Goal: Find specific page/section: Find specific page/section

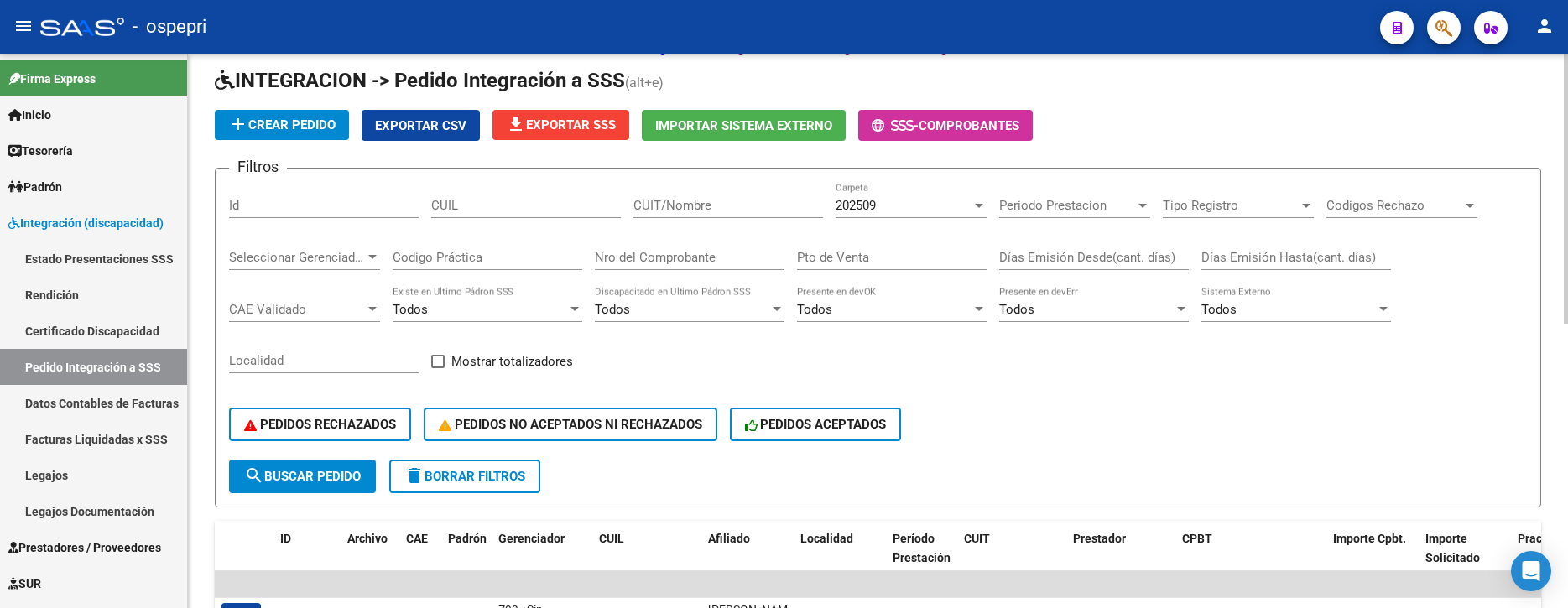
scroll to position [168, 0]
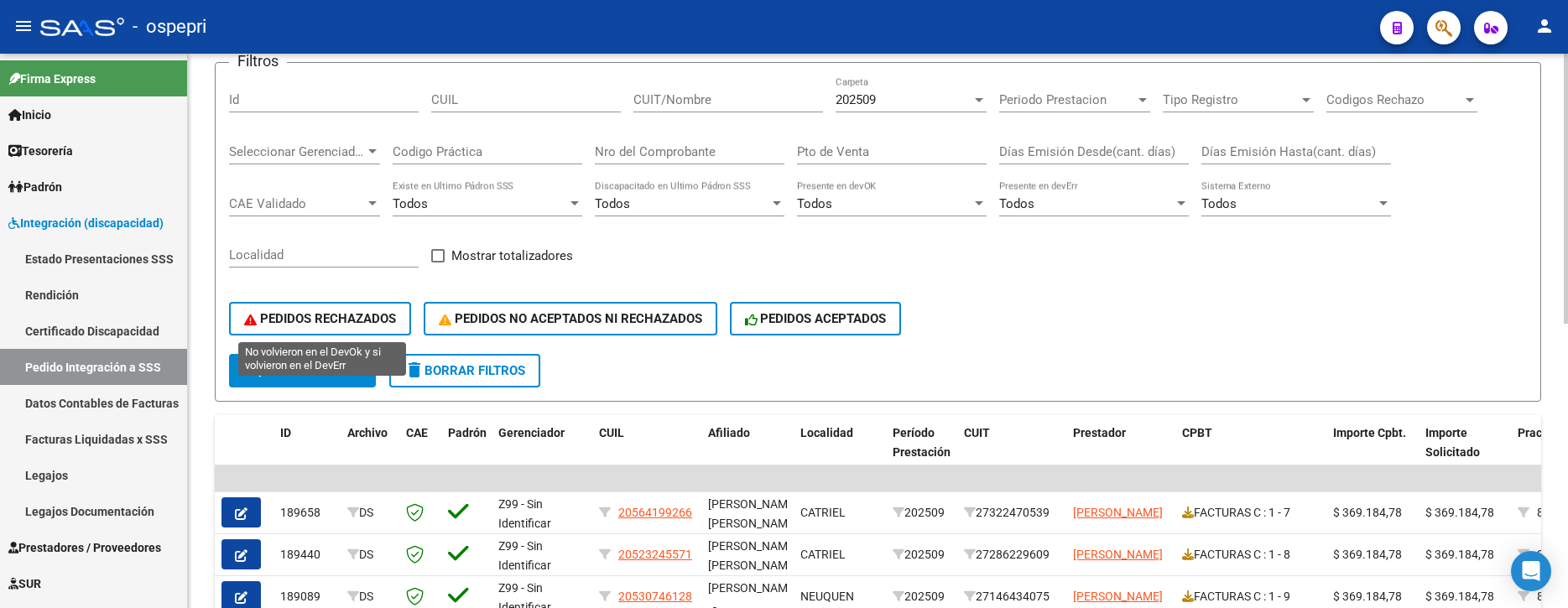
click at [353, 314] on span "PEDIDOS RECHAZADOS" at bounding box center [320, 319] width 152 height 15
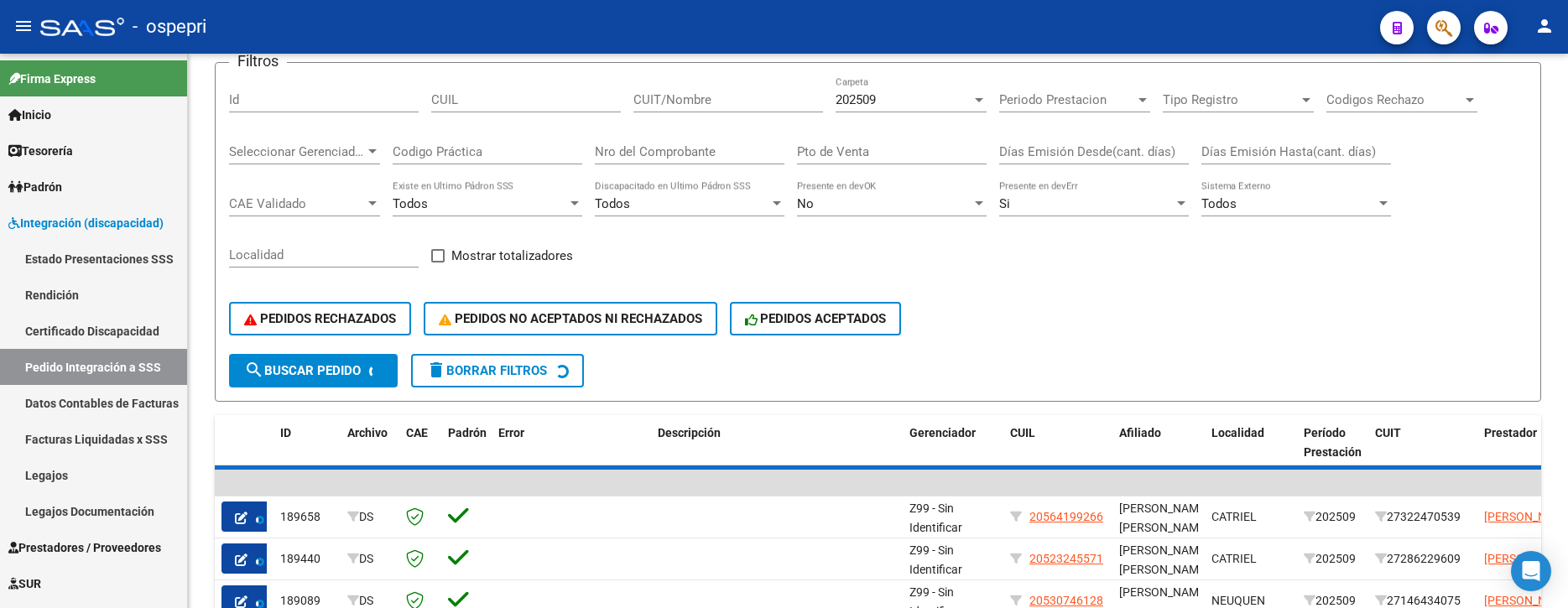
scroll to position [164, 0]
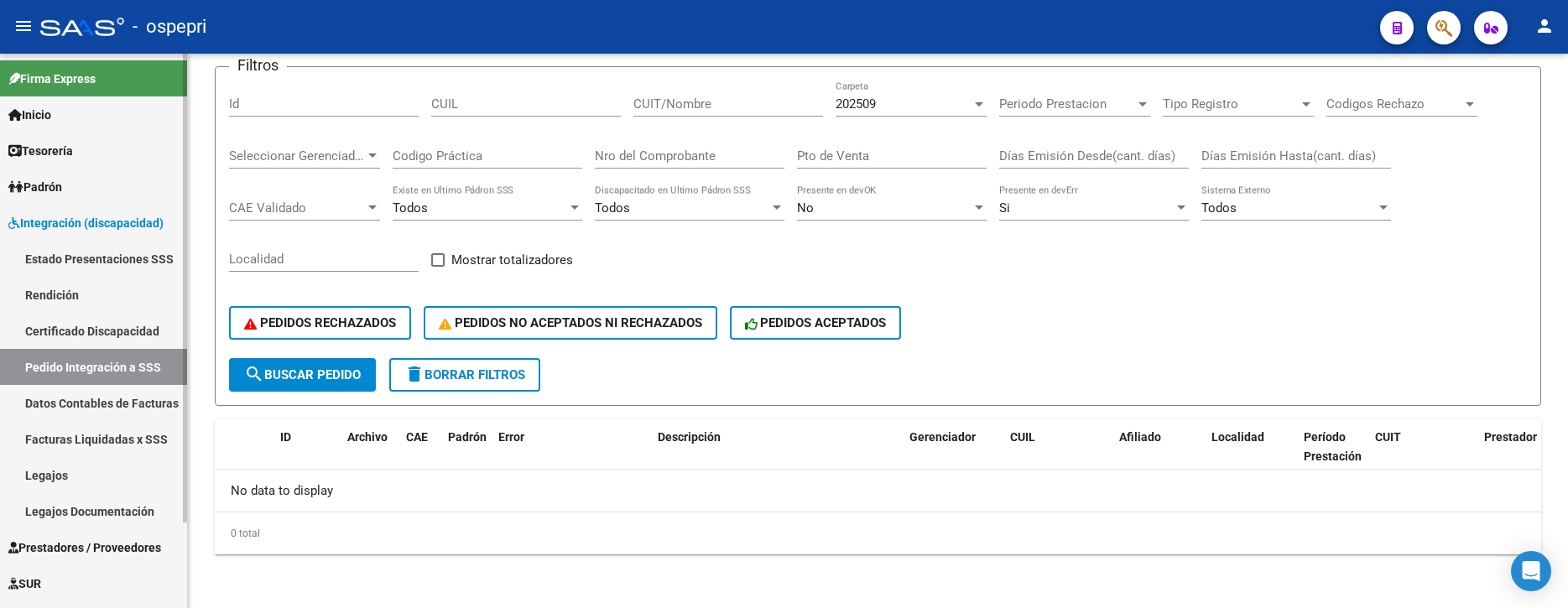
click at [90, 215] on span "Integración (discapacidad)" at bounding box center [86, 223] width 155 height 19
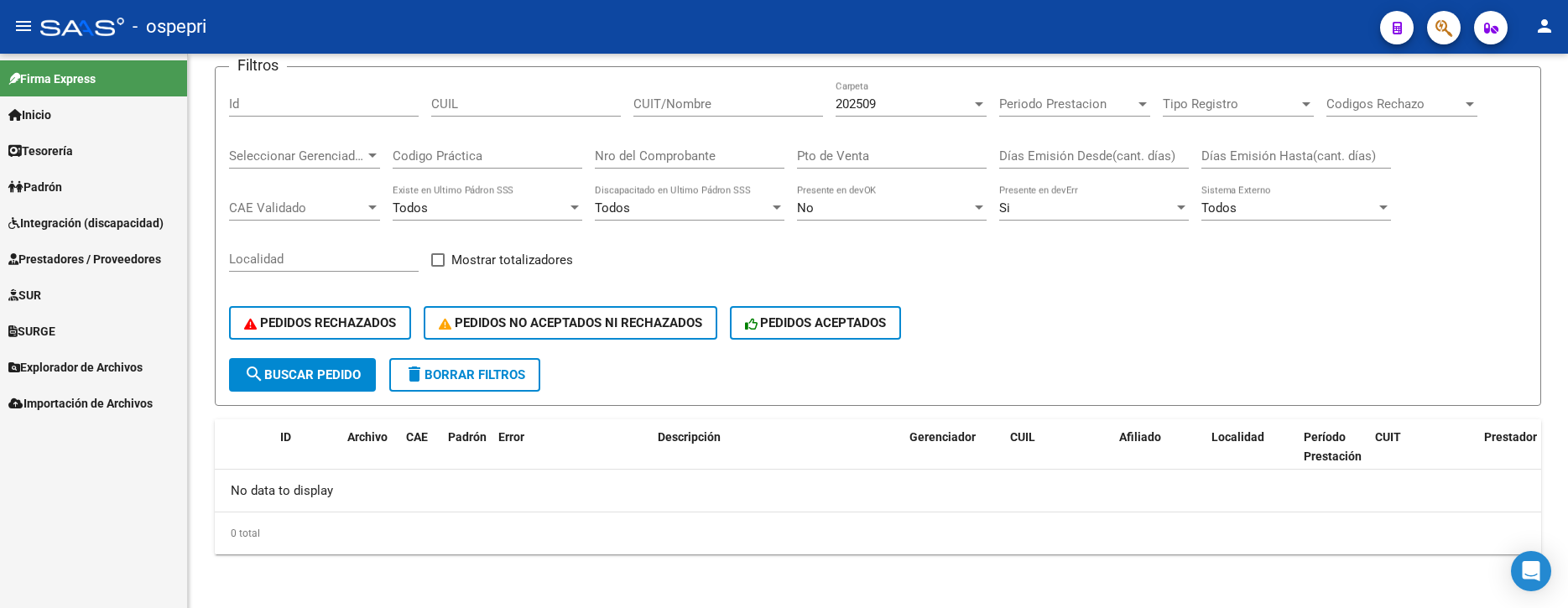
click at [108, 254] on span "Prestadores / Proveedores" at bounding box center [84, 259] width 153 height 19
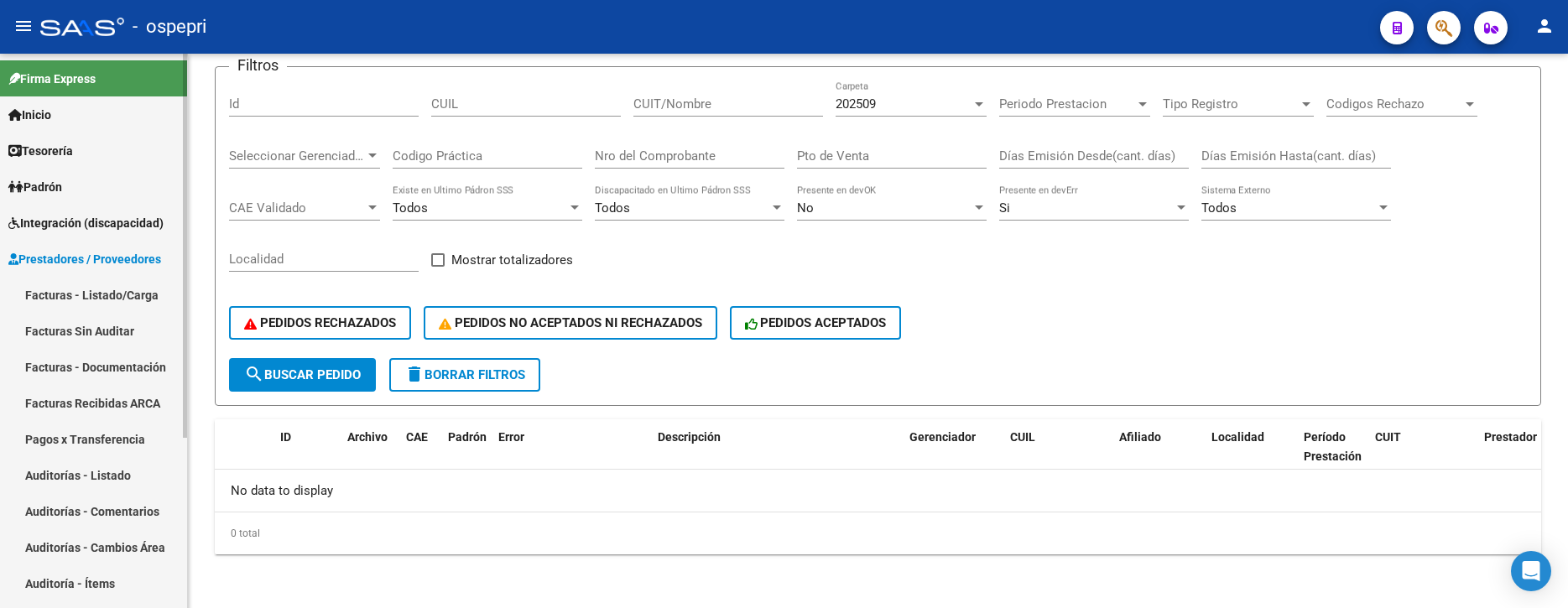
click at [120, 290] on link "Facturas - Listado/Carga" at bounding box center [94, 295] width 187 height 36
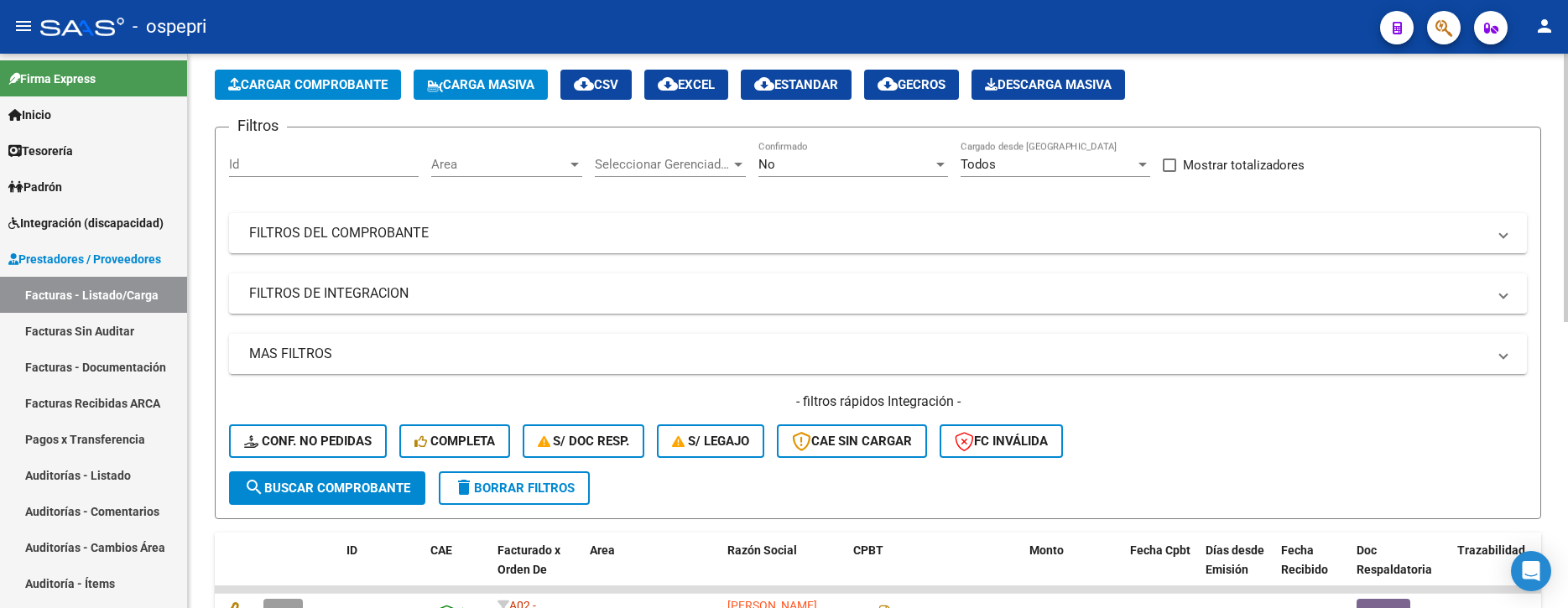
scroll to position [168, 0]
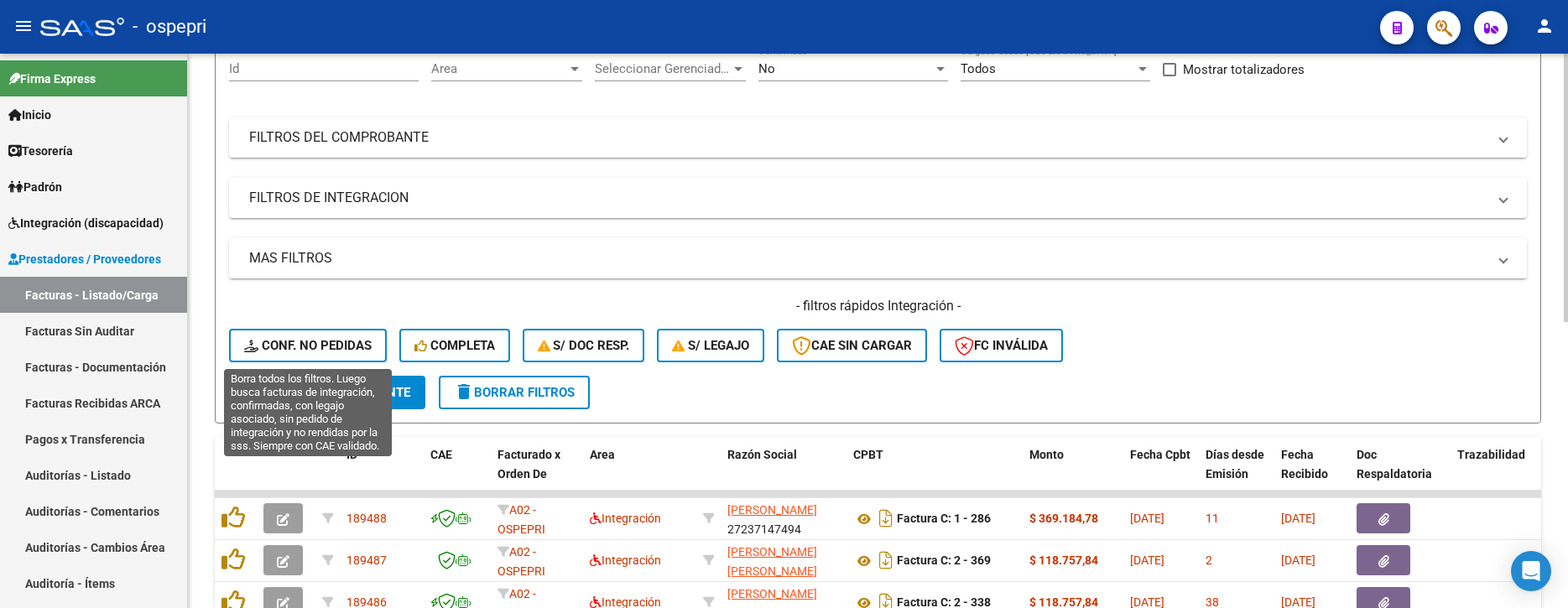
click at [325, 346] on span "Conf. no pedidas" at bounding box center [307, 345] width 128 height 15
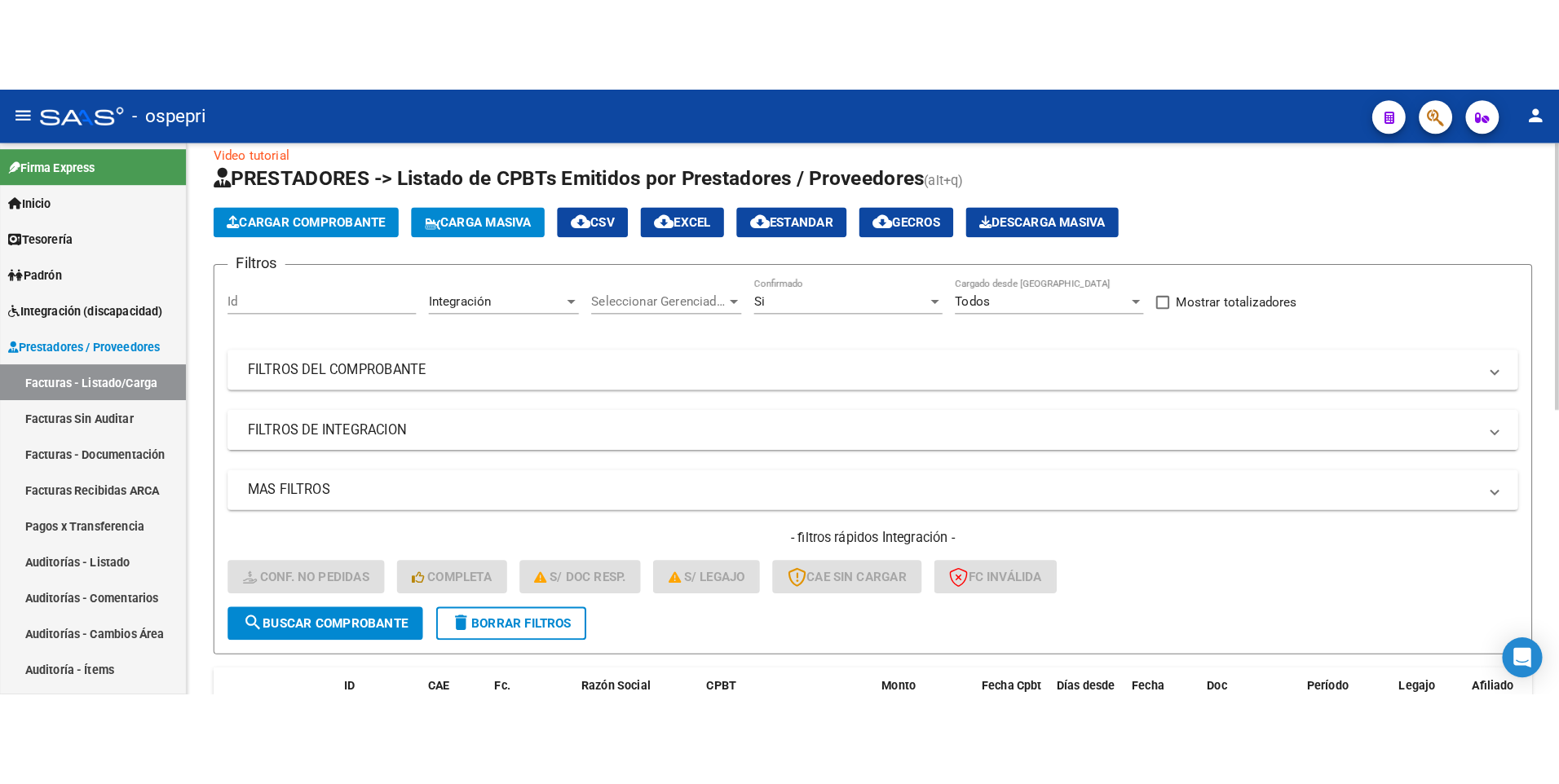
scroll to position [0, 0]
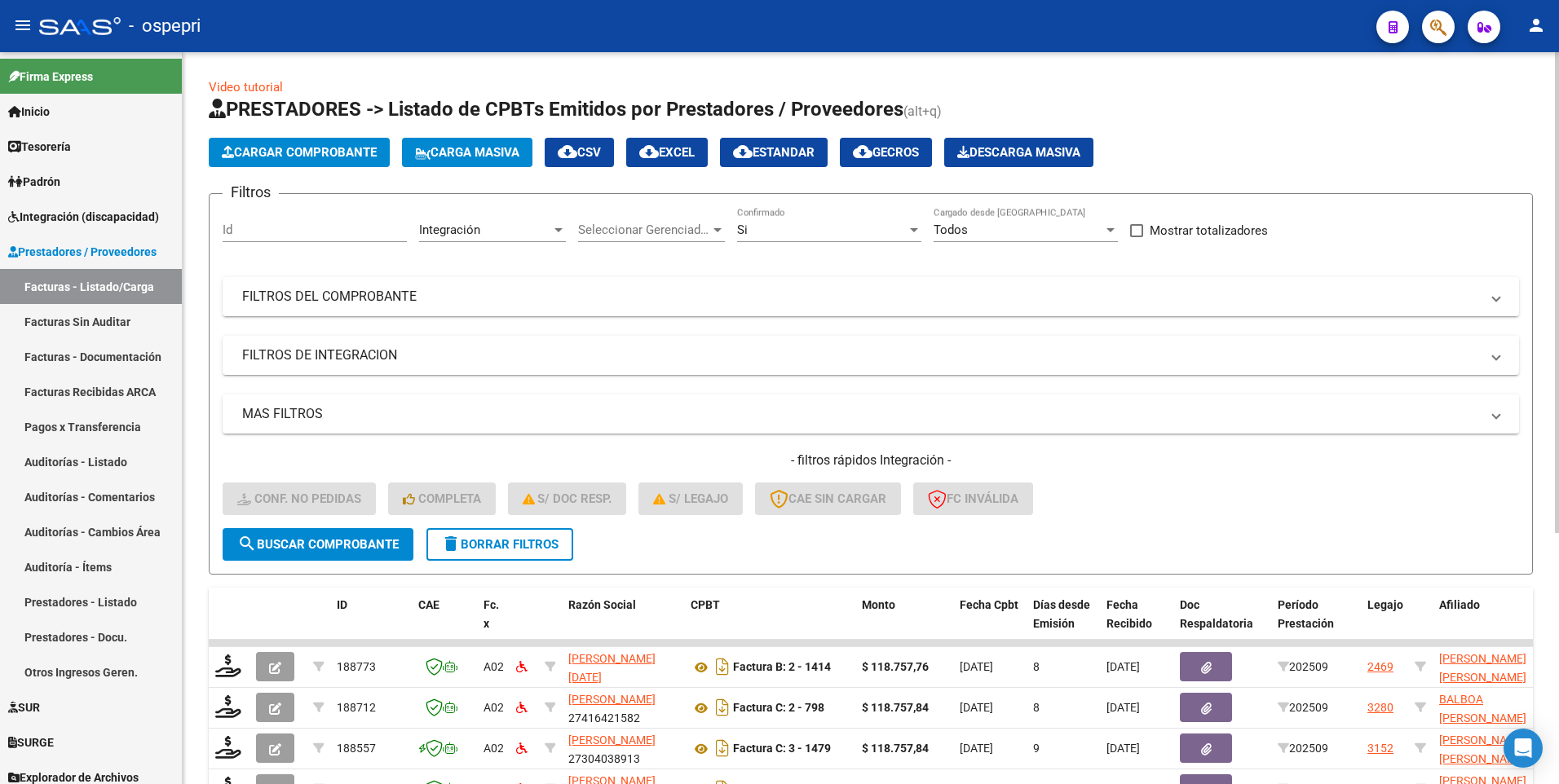
click at [1214, 304] on mat-panel-title "FILTROS DEL COMPROBANTE" at bounding box center [861, 297] width 1237 height 18
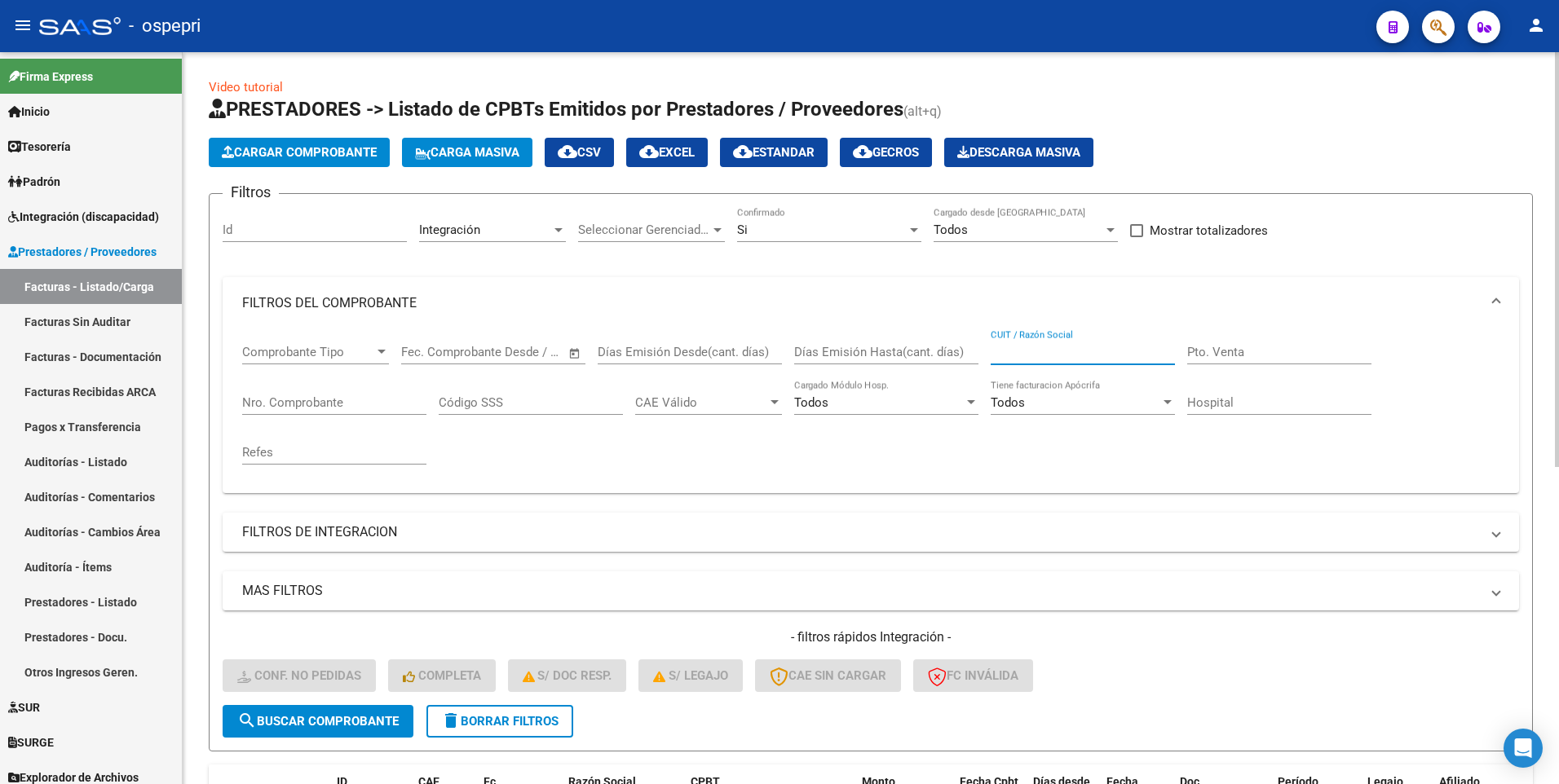
click at [1134, 353] on input "CUIT / Razón Social" at bounding box center [1082, 352] width 185 height 15
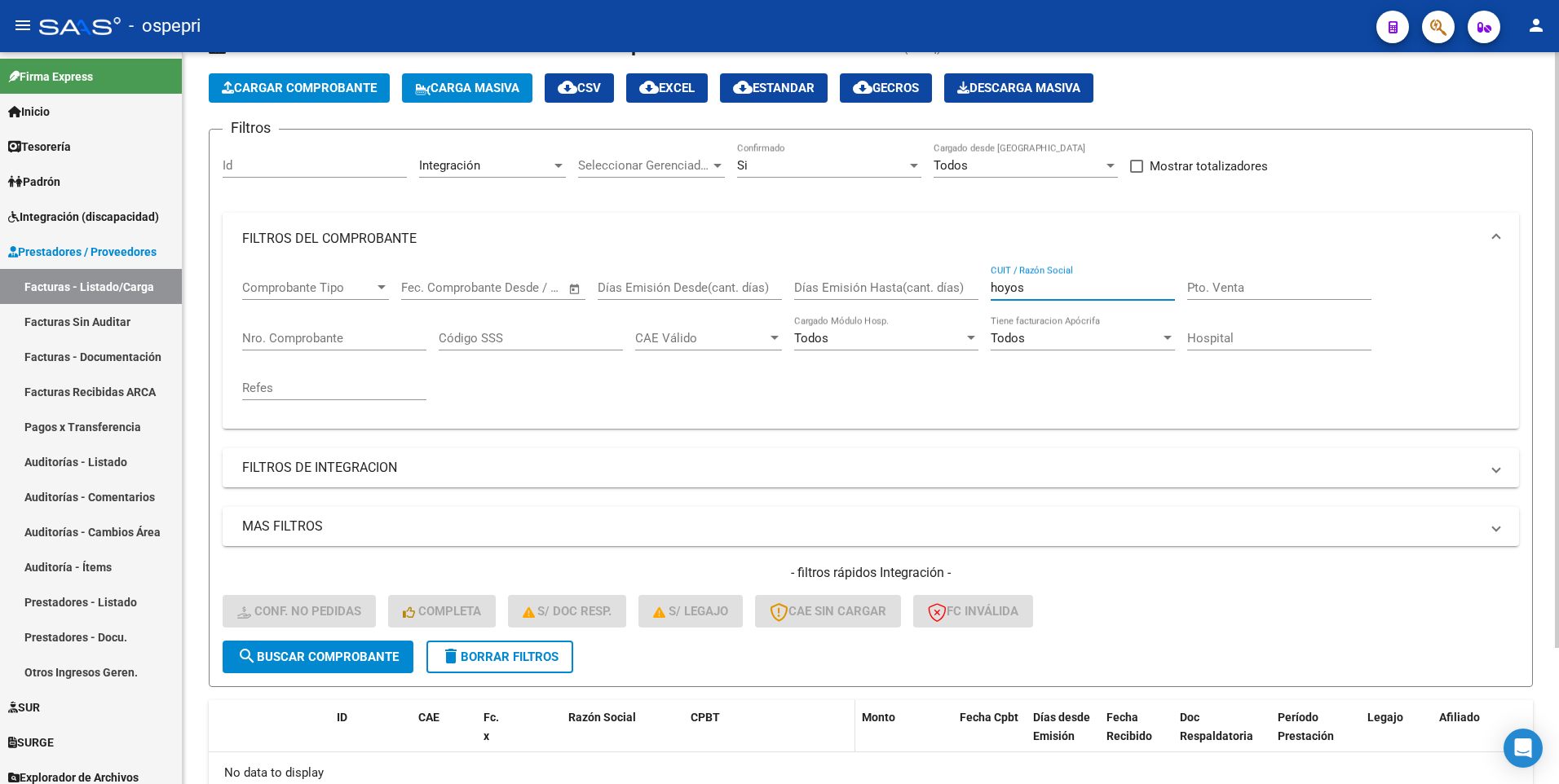
scroll to position [167, 0]
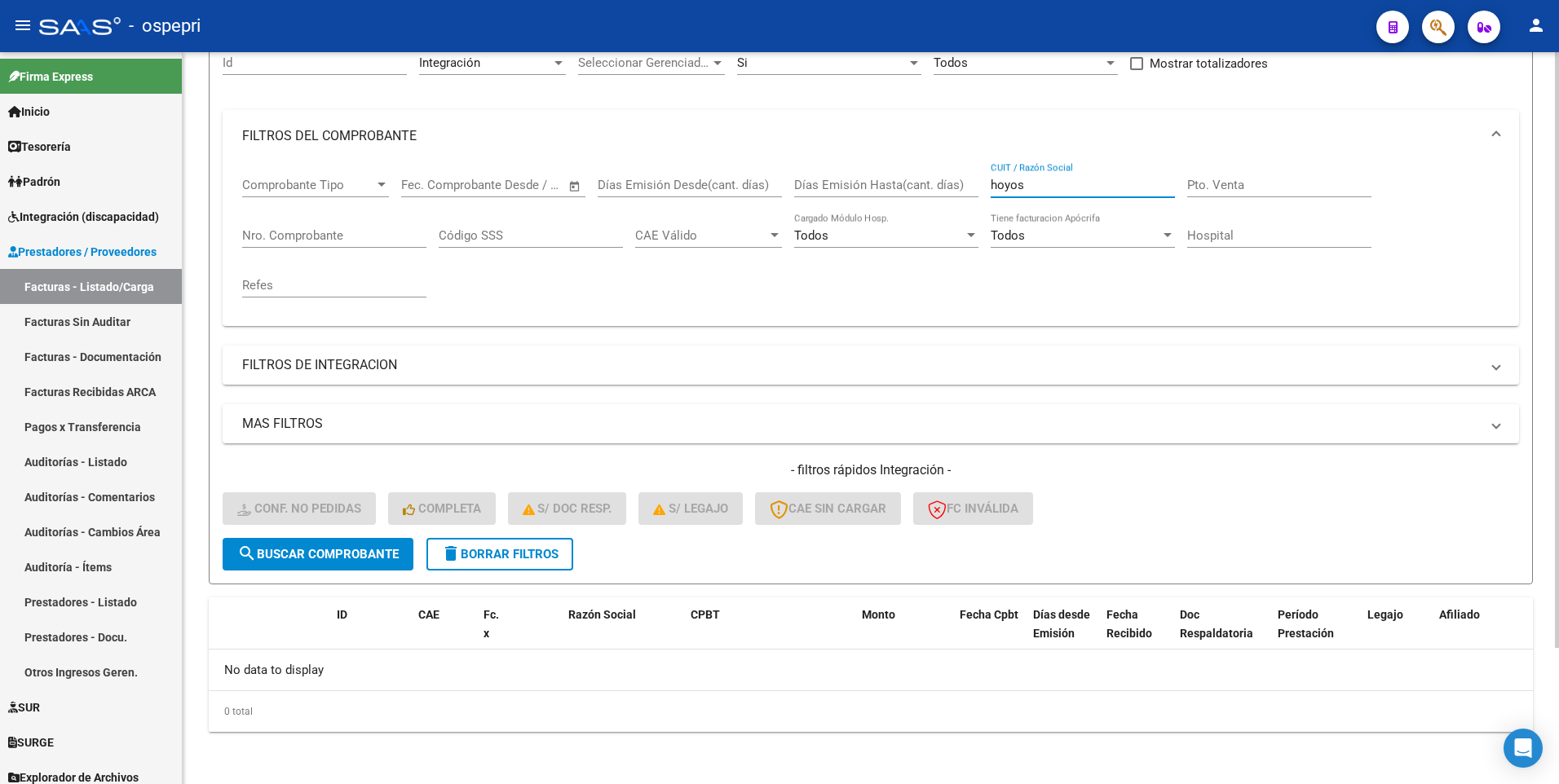
type input "hoyos"
click at [533, 549] on span "delete Borrar Filtros" at bounding box center [499, 554] width 117 height 15
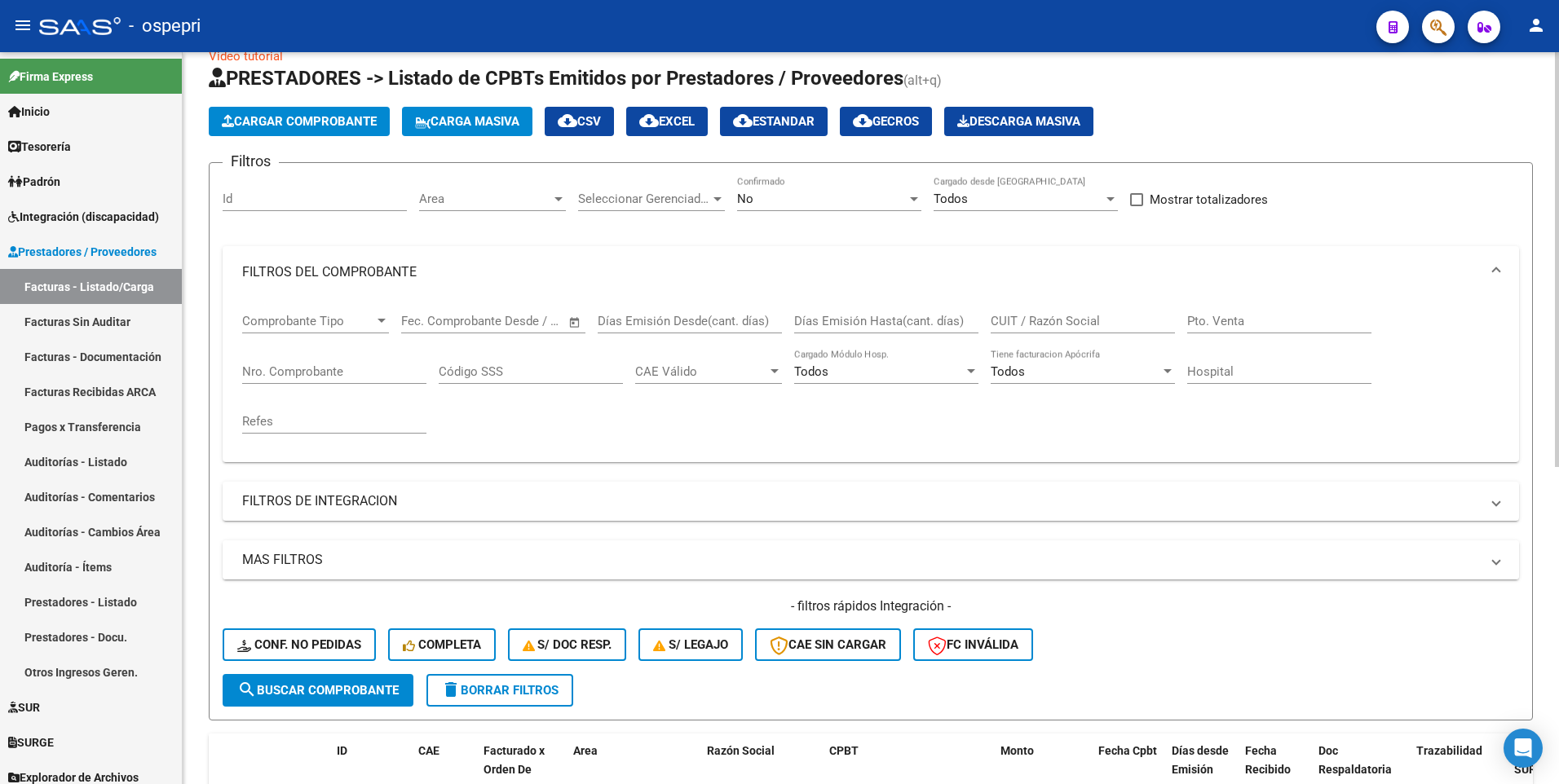
scroll to position [0, 0]
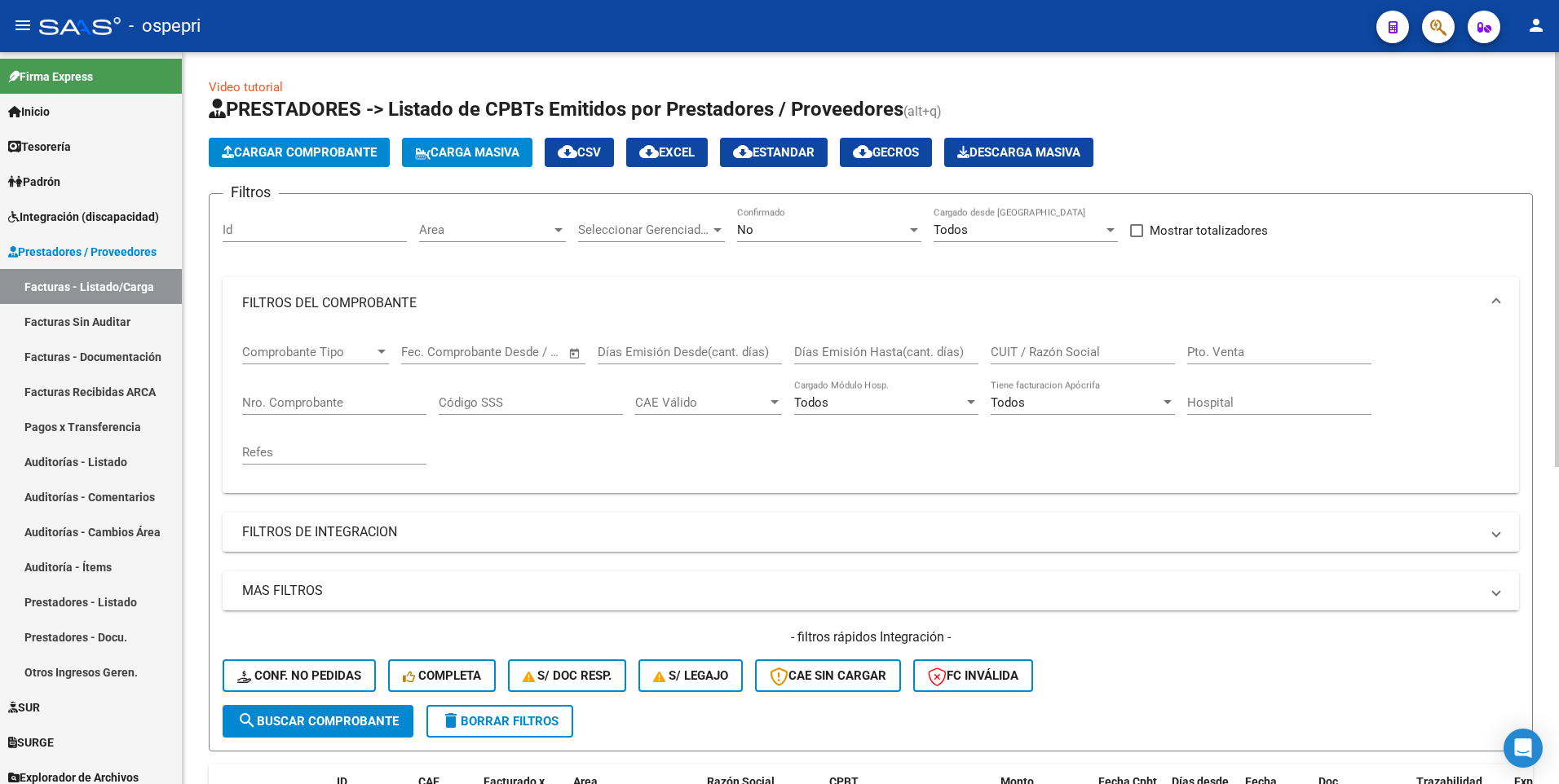
click at [1075, 348] on input "CUIT / Razón Social" at bounding box center [1082, 352] width 185 height 15
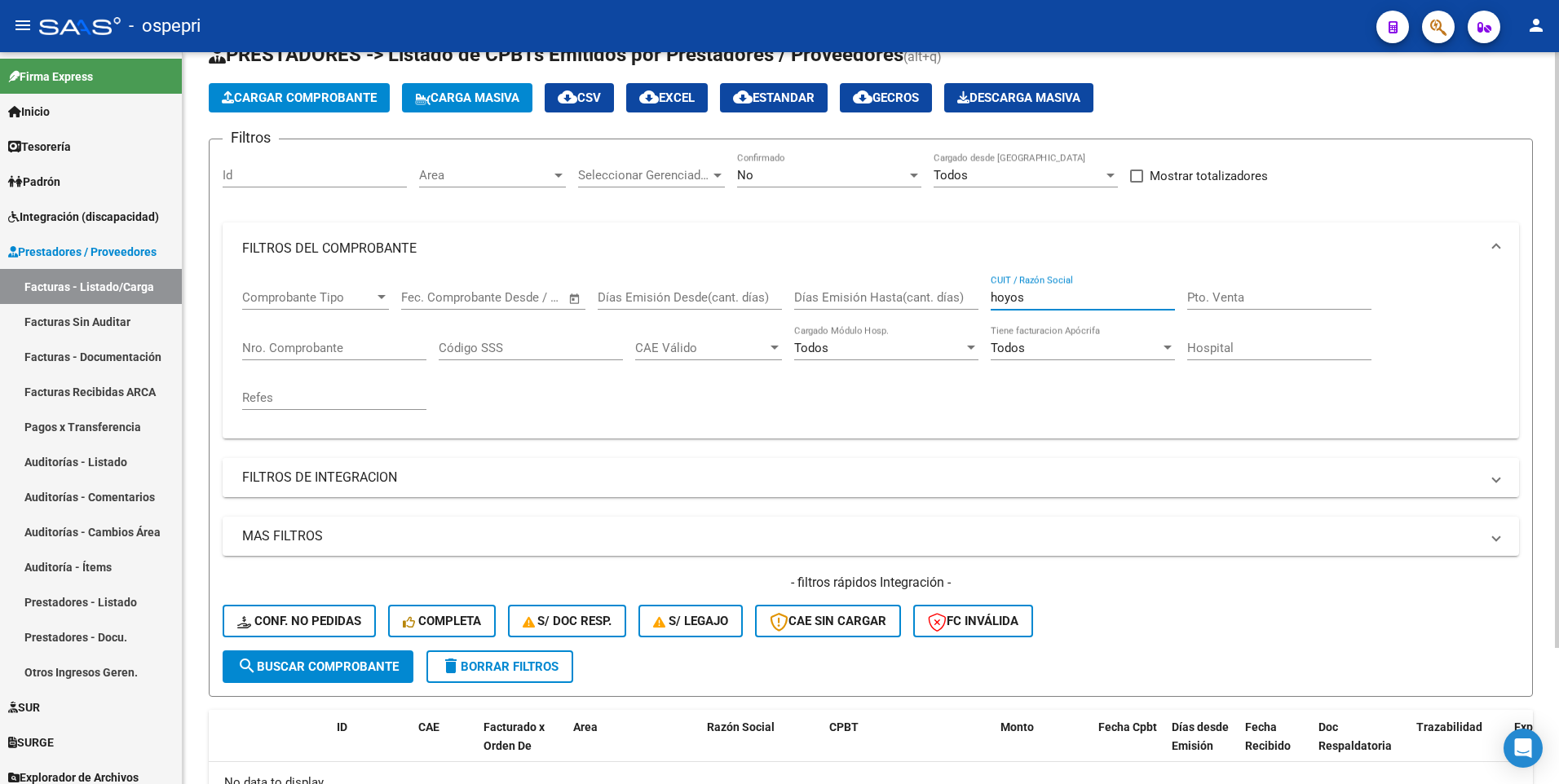
scroll to position [167, 0]
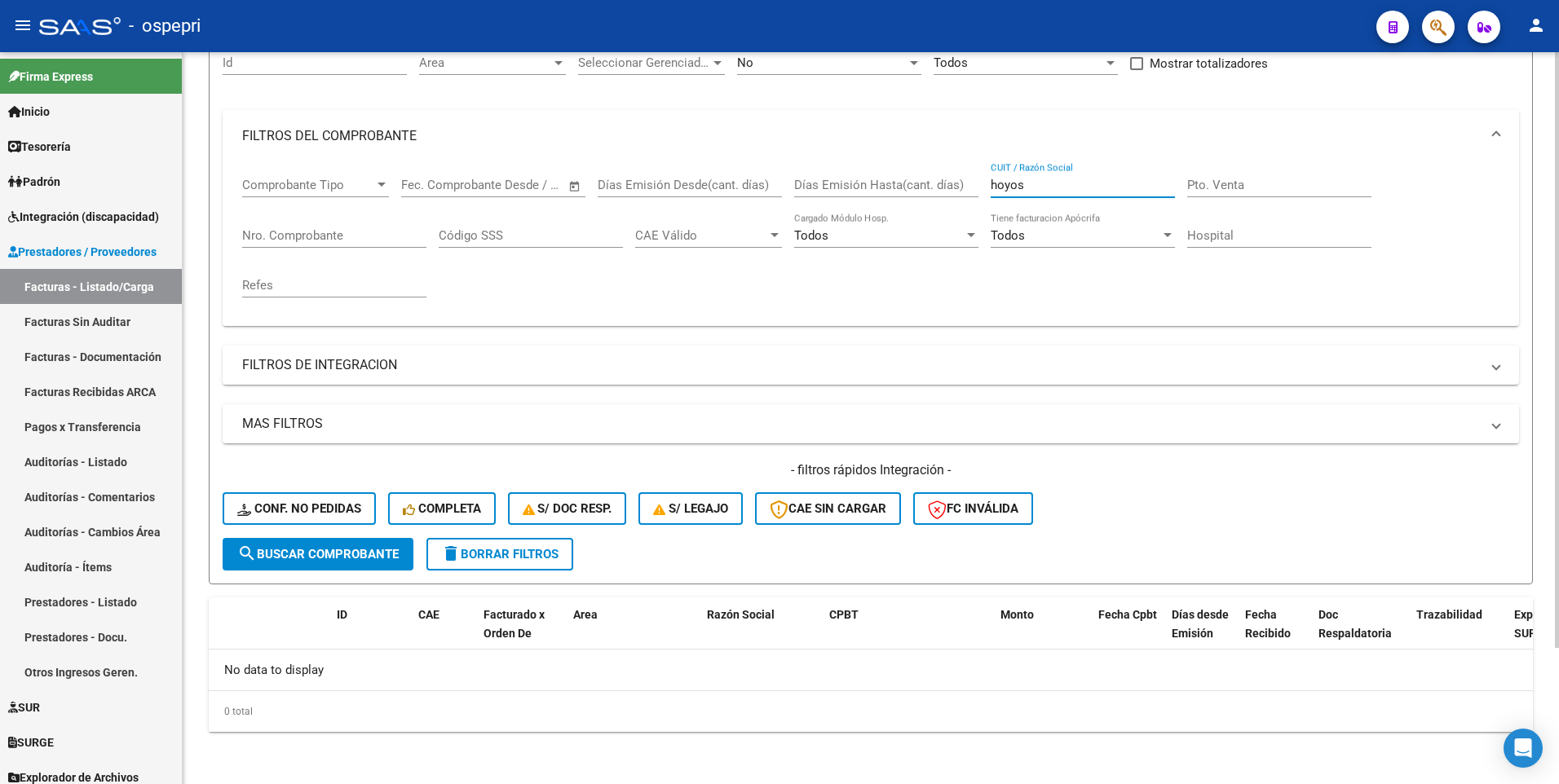
type input "hoyos"
click at [347, 556] on span "search Buscar Comprobante" at bounding box center [318, 554] width 162 height 15
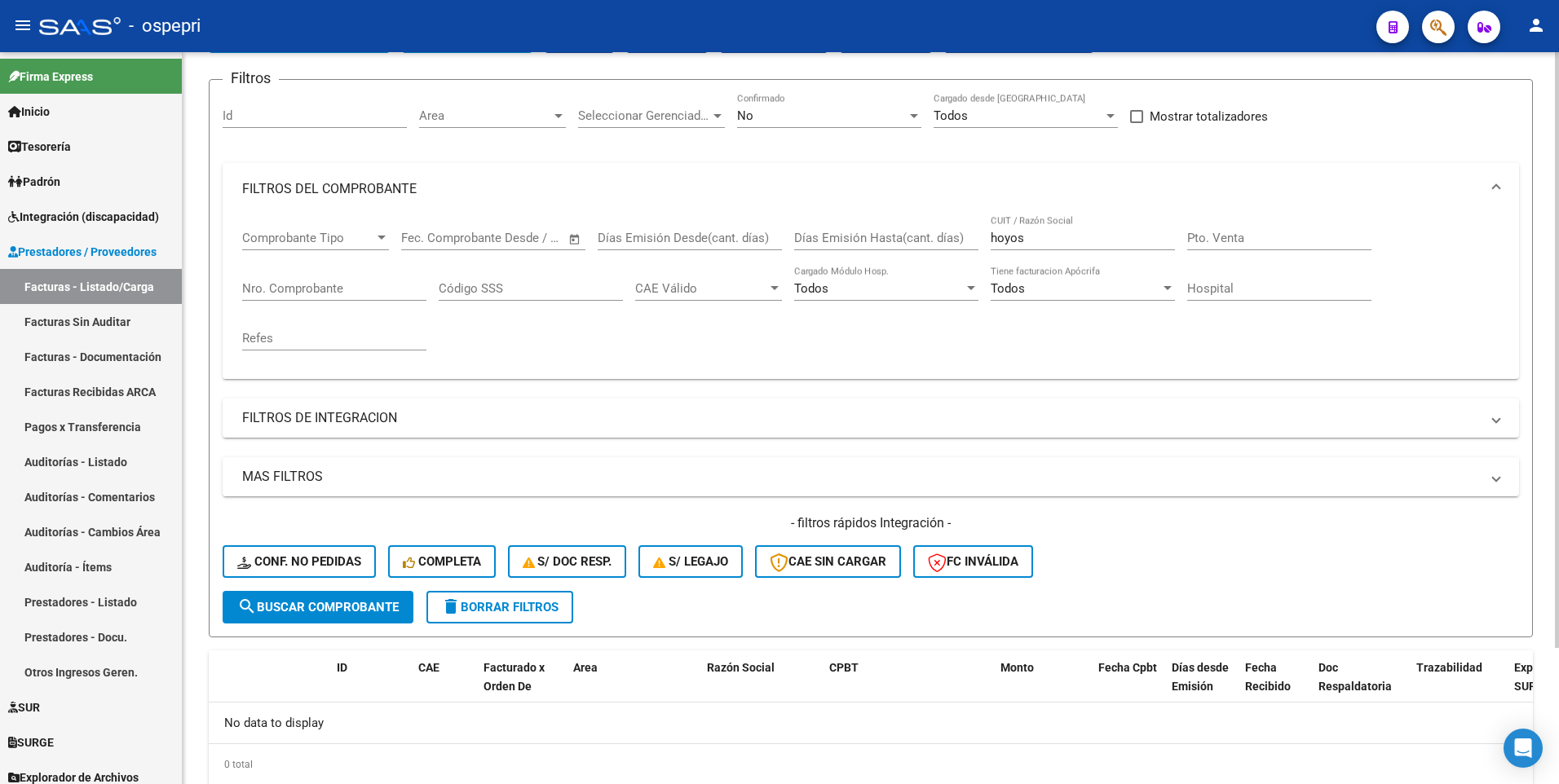
scroll to position [85, 0]
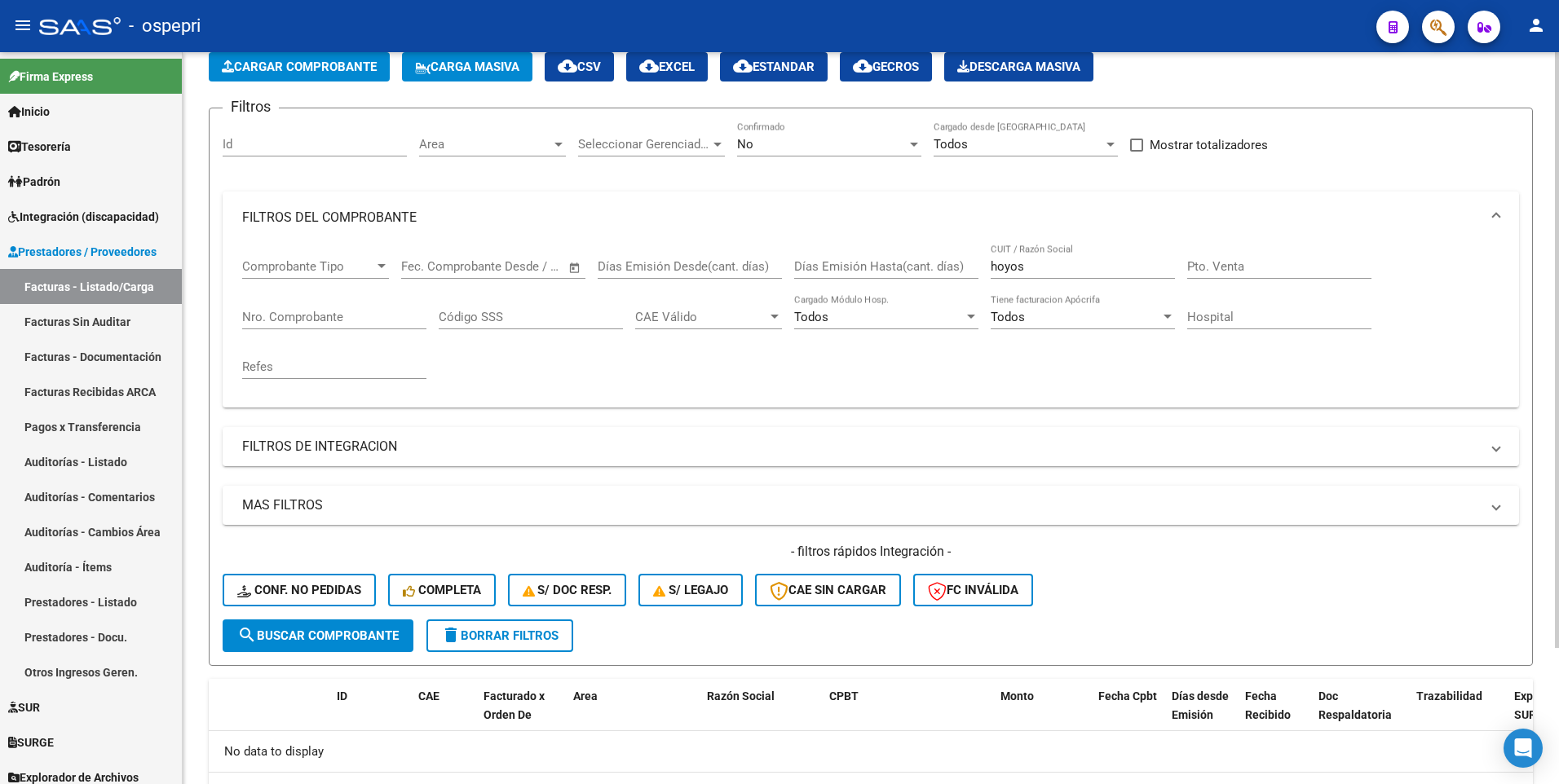
click at [917, 144] on div at bounding box center [914, 144] width 8 height 4
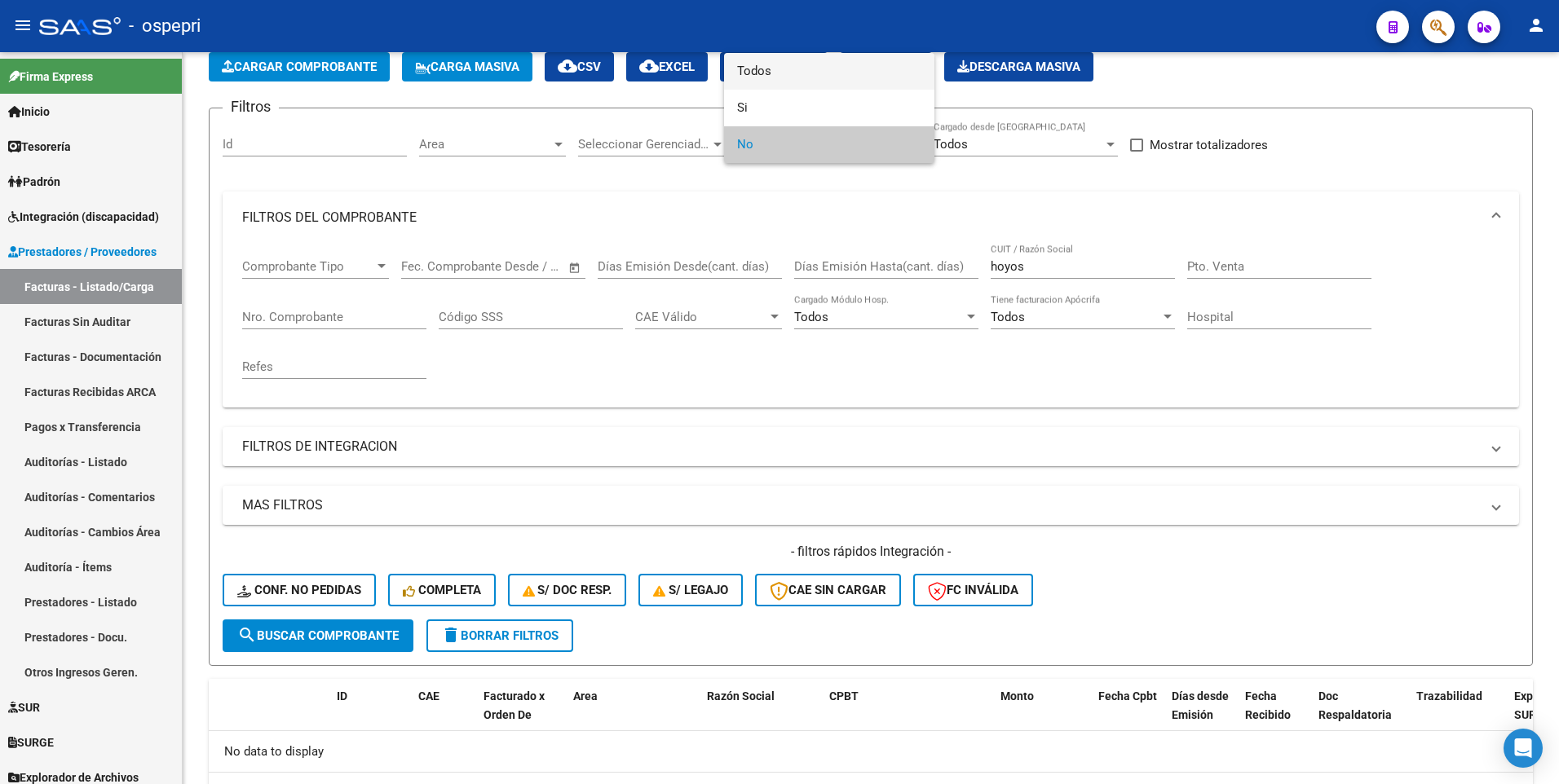
click at [832, 71] on span "Todos" at bounding box center [829, 71] width 185 height 37
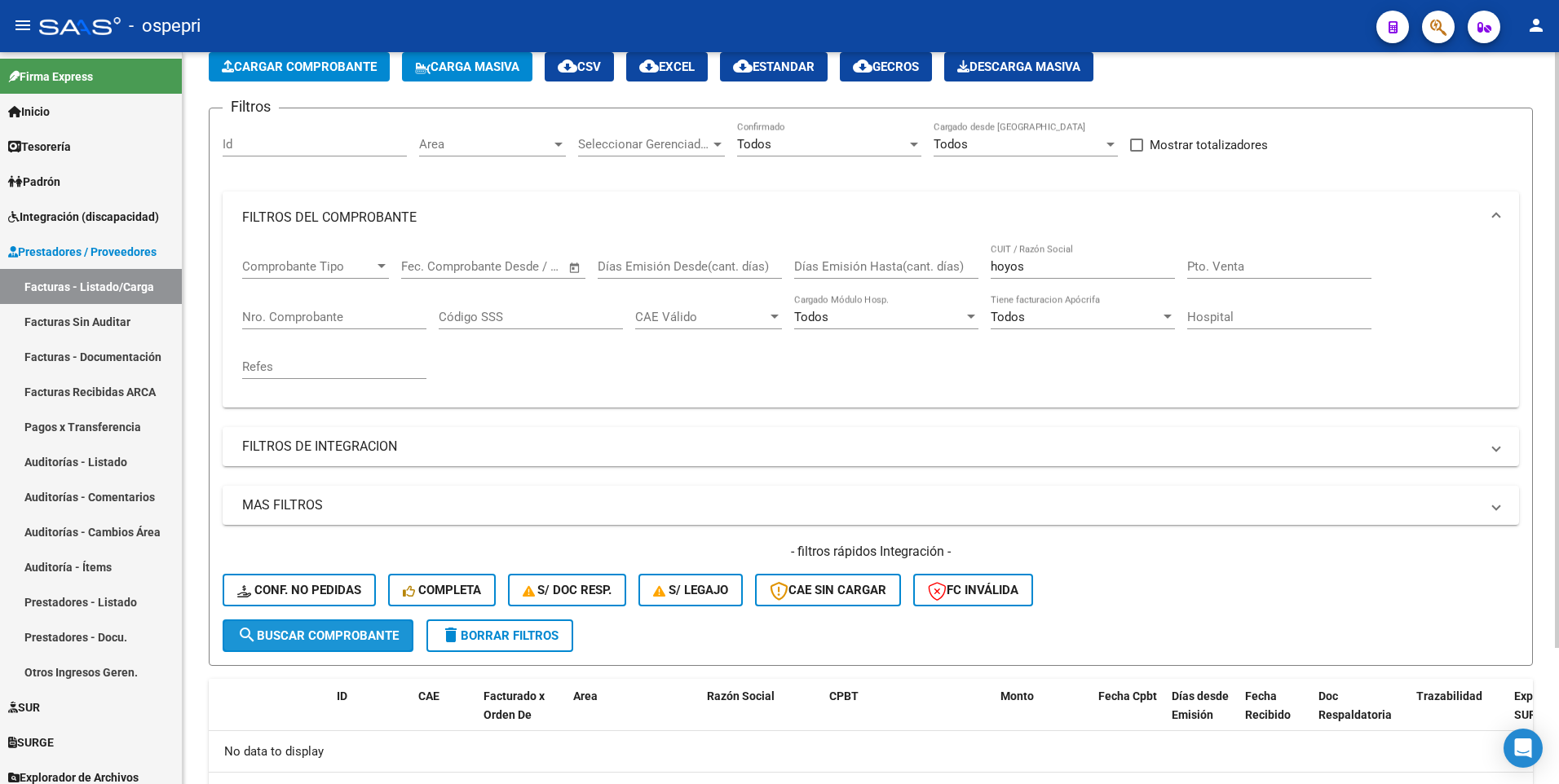
click at [350, 590] on span "search Buscar Comprobante" at bounding box center [318, 636] width 162 height 15
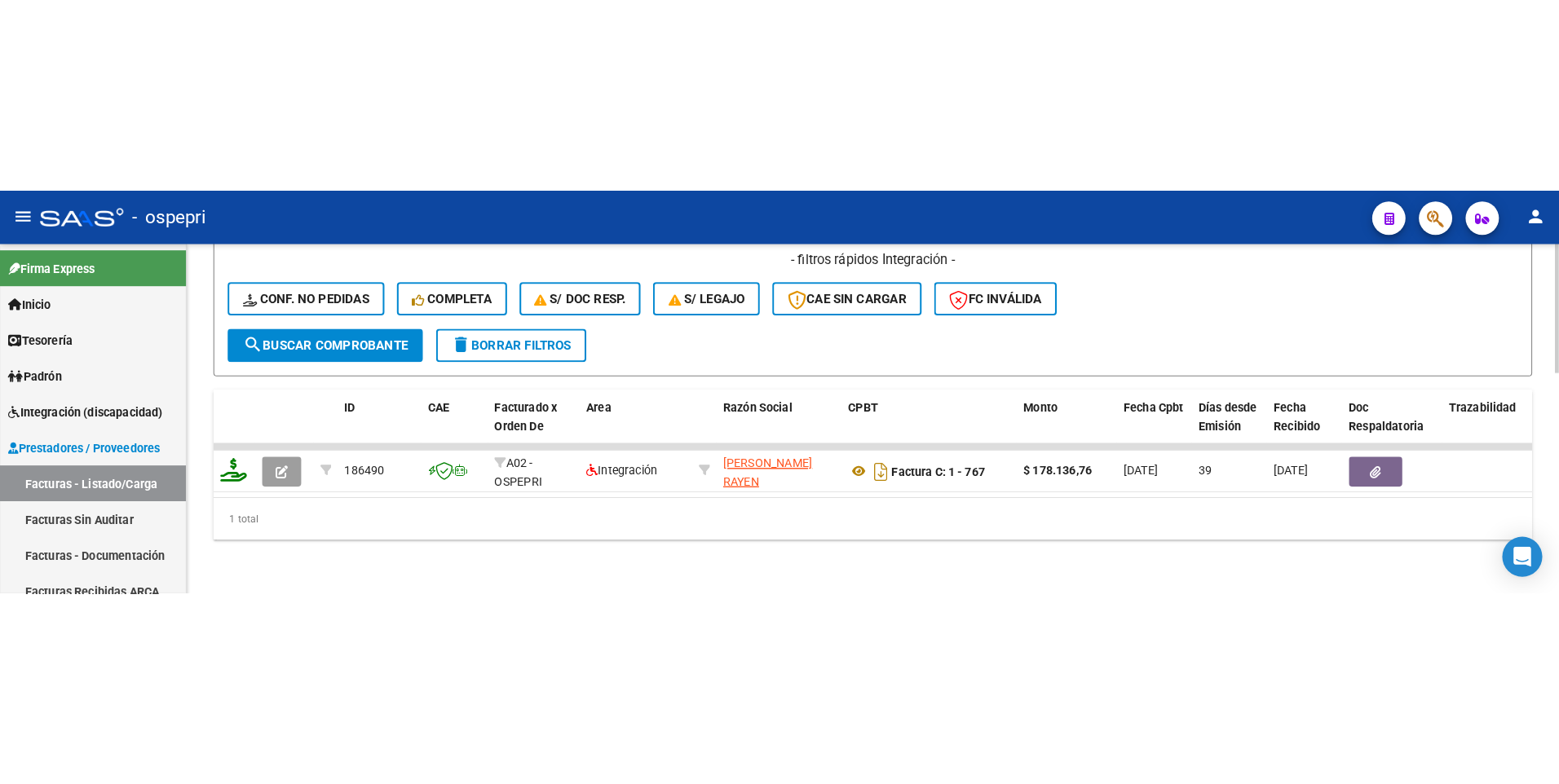
scroll to position [191, 0]
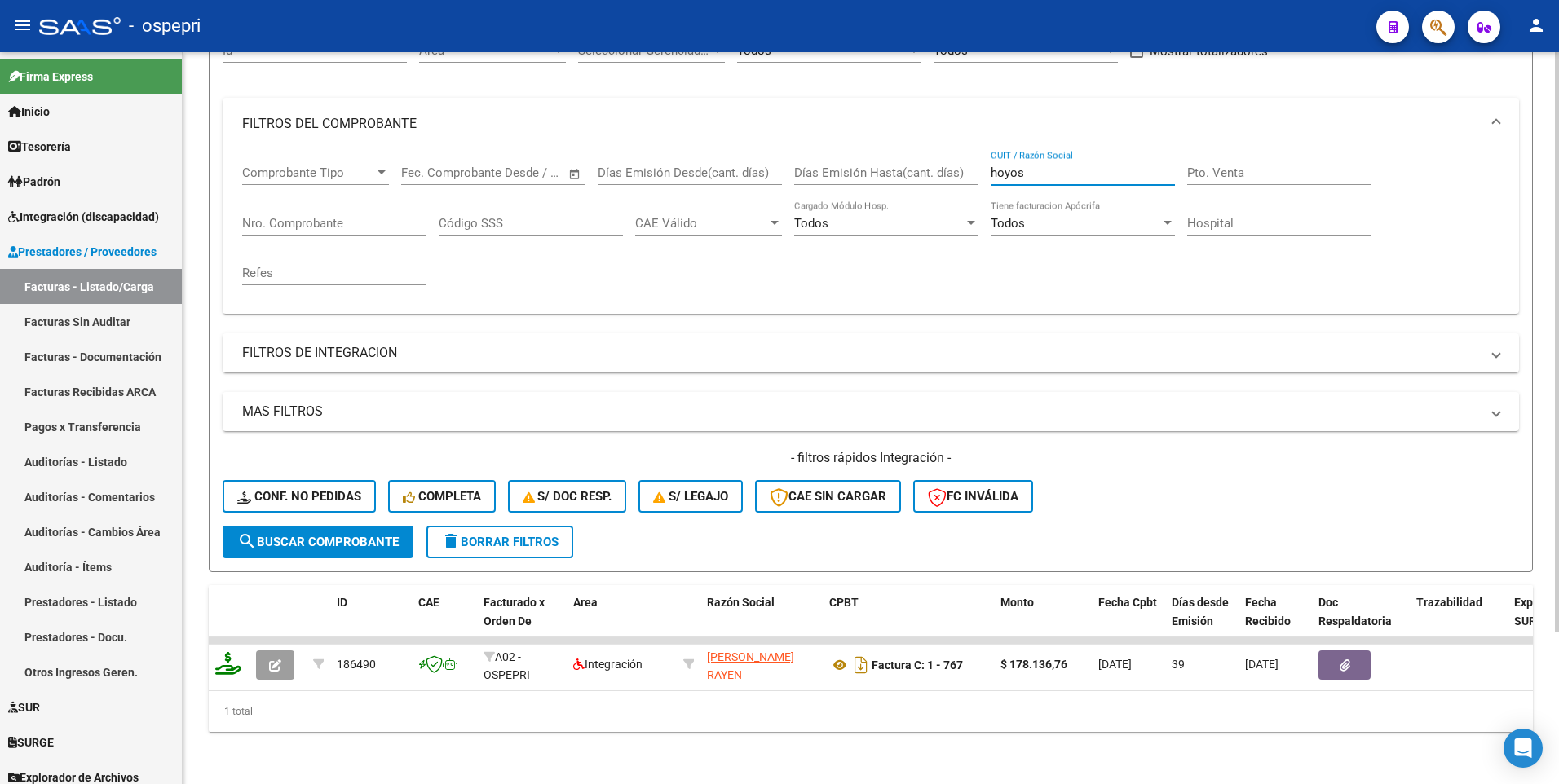
drag, startPoint x: 1038, startPoint y: 162, endPoint x: 964, endPoint y: 160, distance: 74.0
click at [964, 160] on div "Comprobante Tipo Comprobante Tipo Fecha inicio – Fecha fin Fec. Comprobante Des…" at bounding box center [871, 226] width 1257 height 151
click at [1205, 490] on div "- filtros rápidos Integración - Conf. no pedidas Completa S/ Doc Resp. S/ legaj…" at bounding box center [871, 486] width 1296 height 76
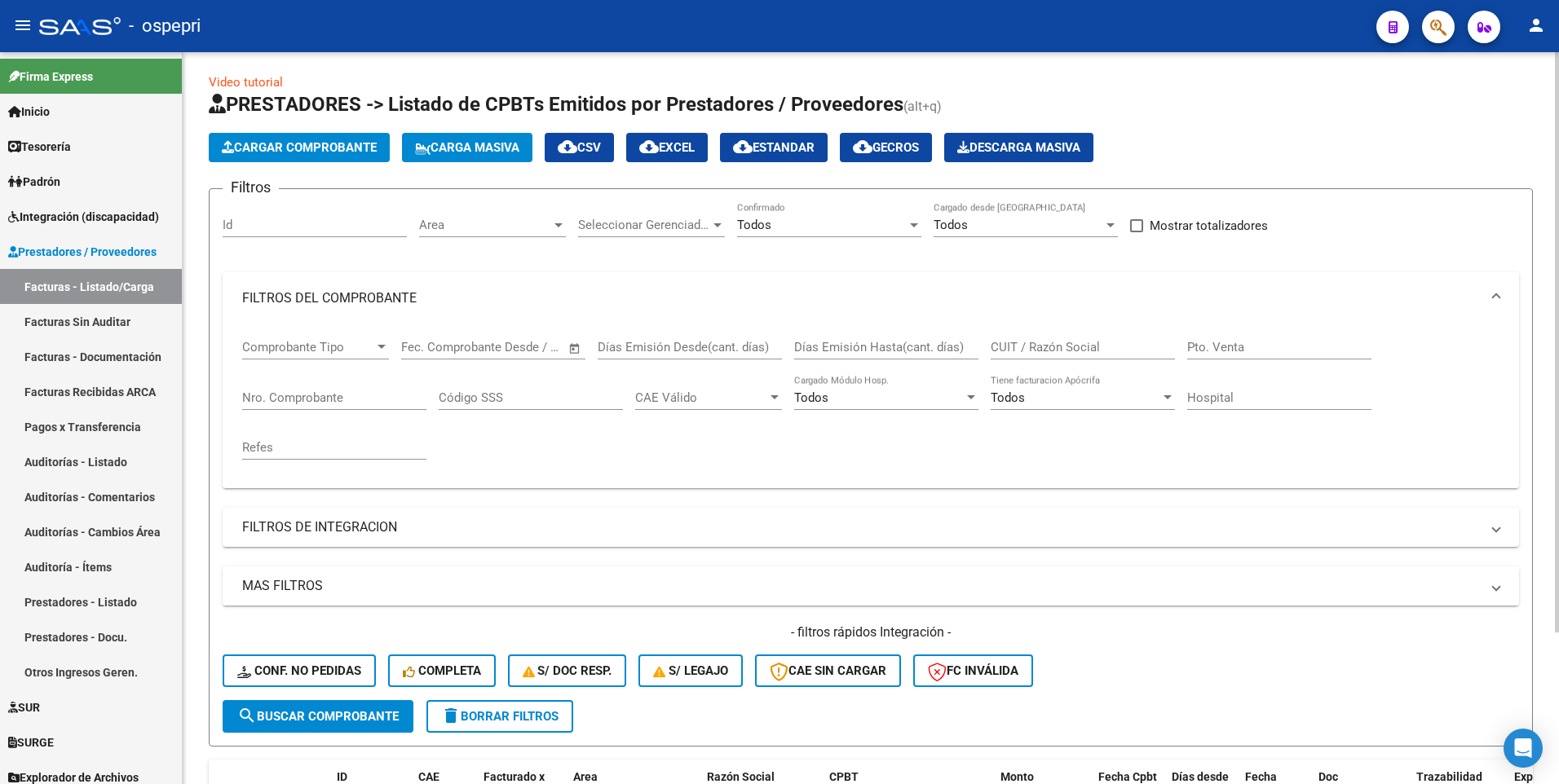
scroll to position [0, 0]
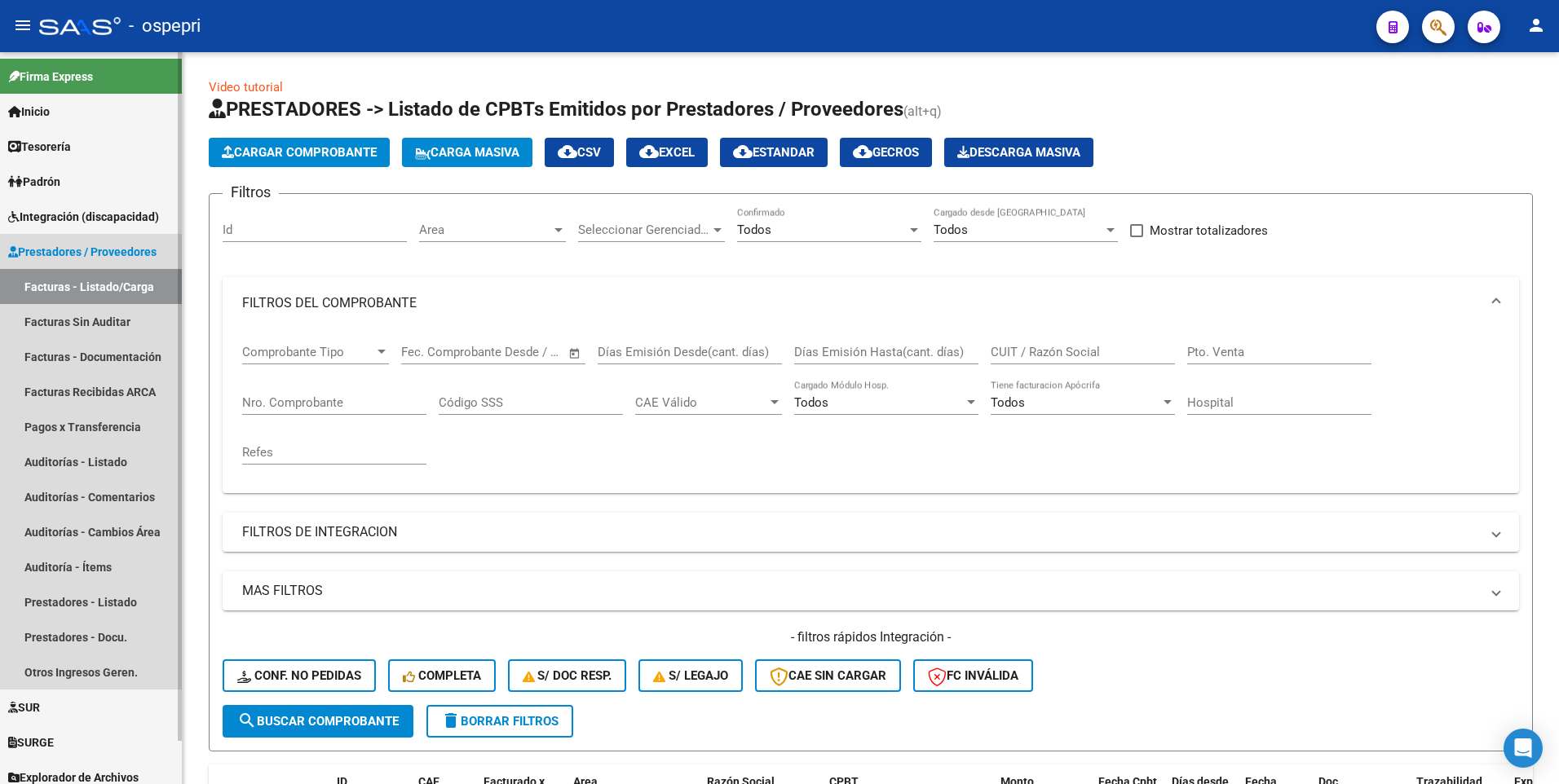
click at [72, 287] on link "Facturas - Listado/Carga" at bounding box center [91, 286] width 182 height 35
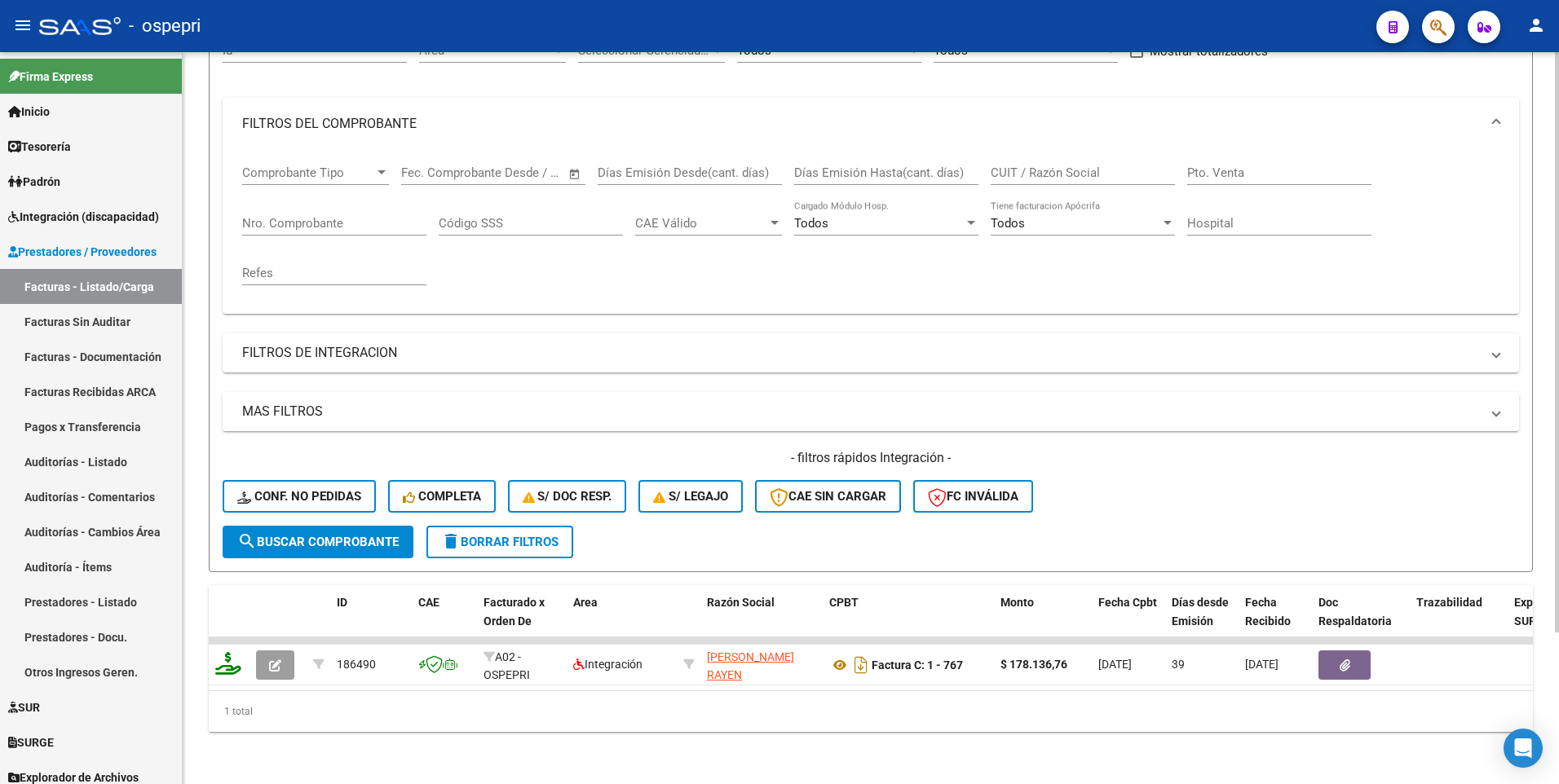
scroll to position [191, 0]
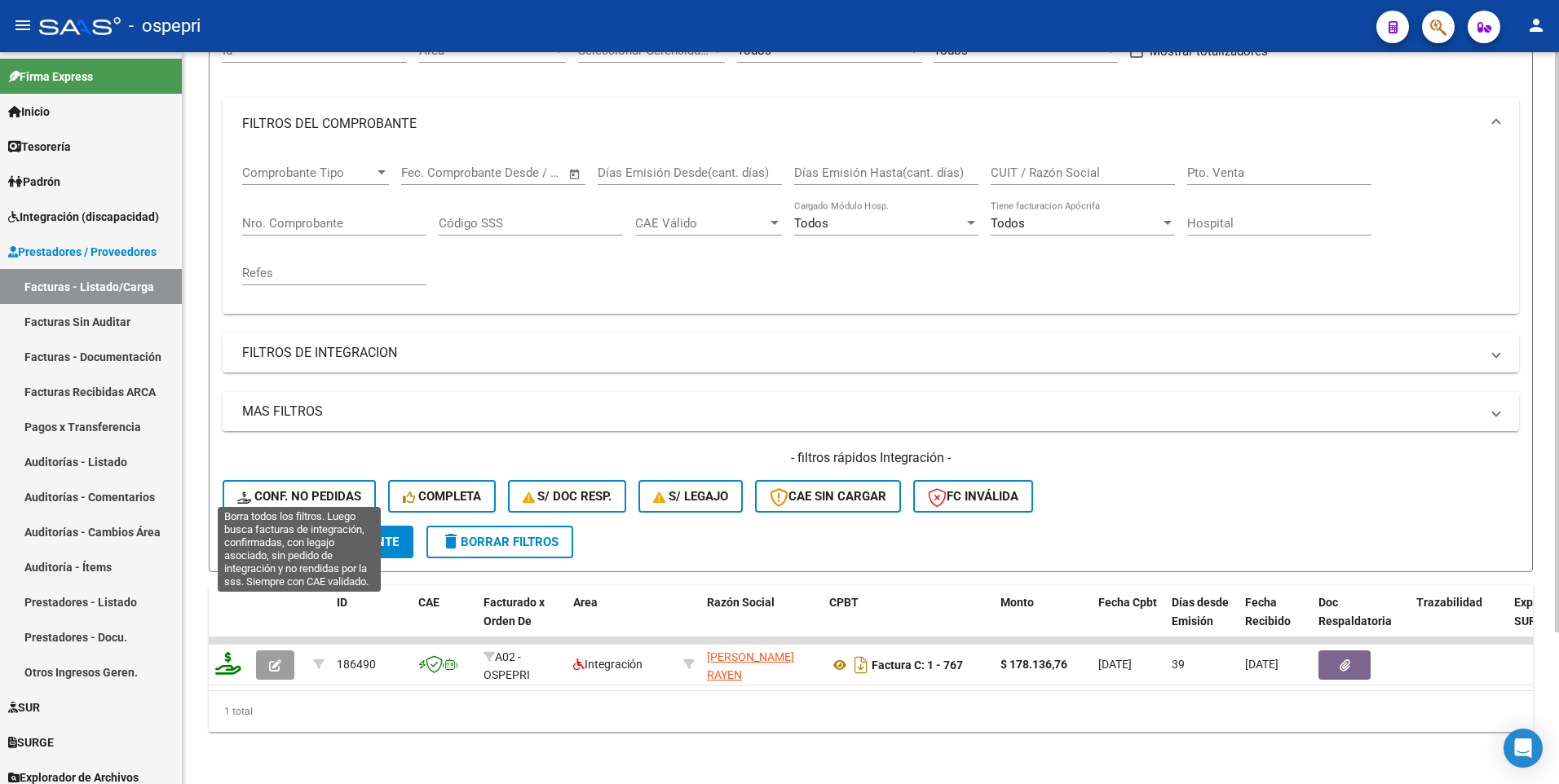
click at [309, 489] on span "Conf. no pedidas" at bounding box center [299, 496] width 124 height 15
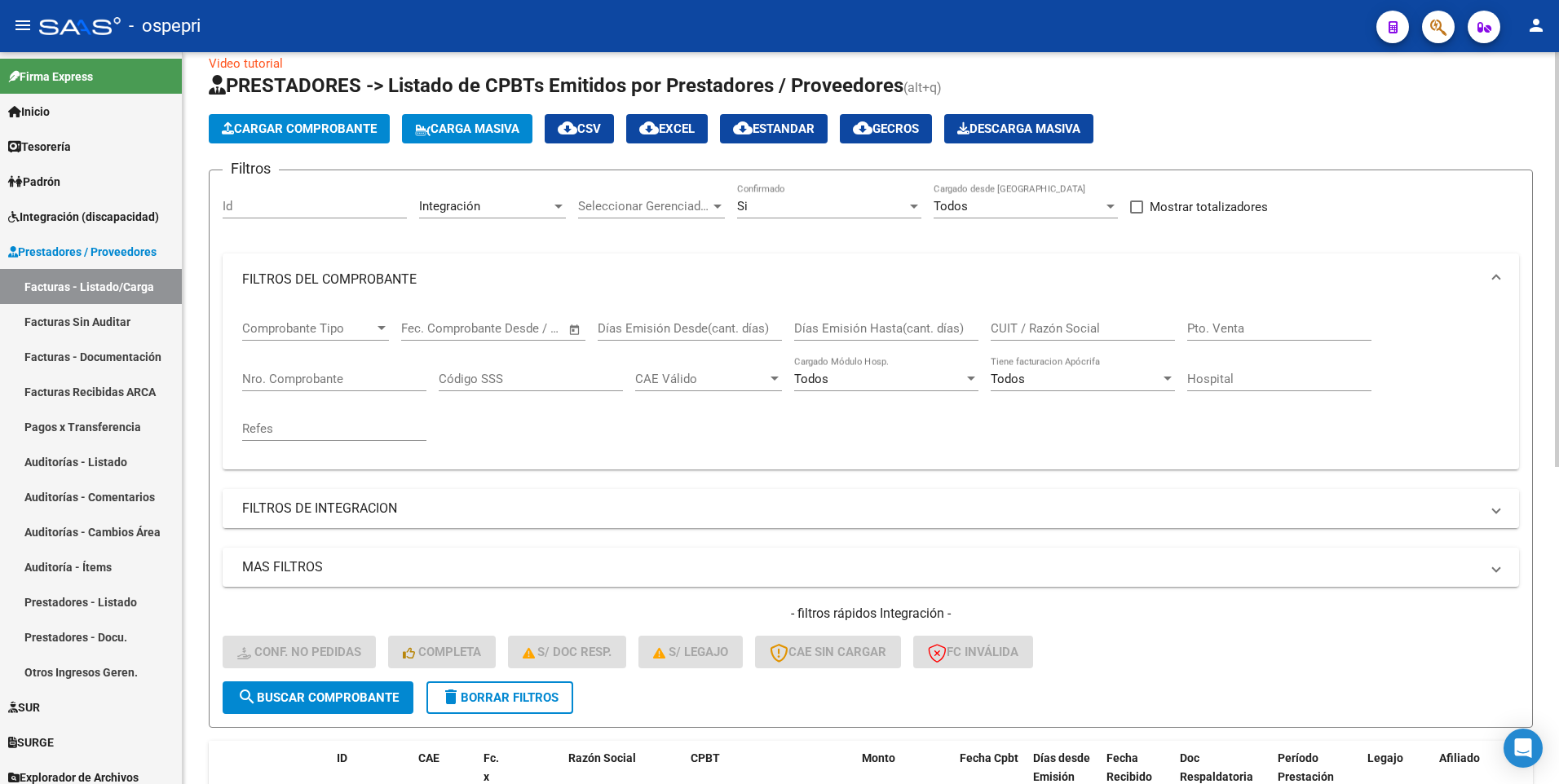
scroll to position [0, 0]
